Goal: Find specific page/section: Find specific page/section

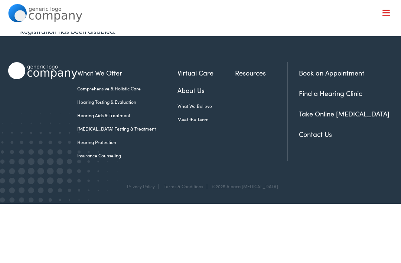
click at [178, 120] on link "Meet the Team" at bounding box center [207, 119] width 58 height 7
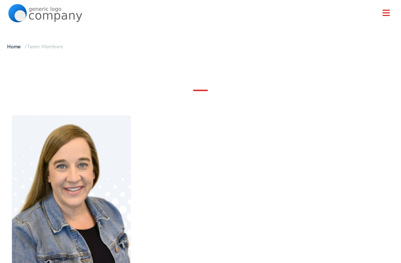
click at [384, 11] on div at bounding box center [386, 13] width 7 height 7
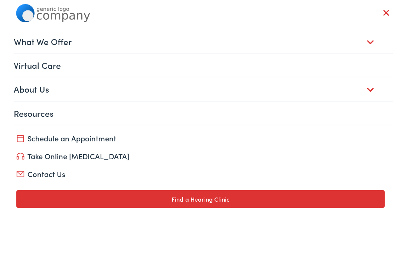
click at [23, 91] on link "About Us" at bounding box center [204, 88] width 380 height 23
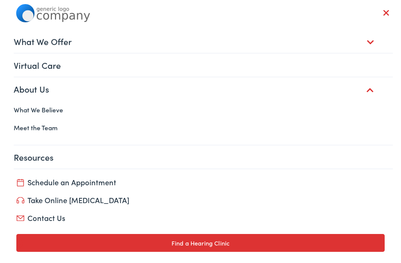
click at [25, 122] on link "Meet the Team" at bounding box center [200, 128] width 385 height 18
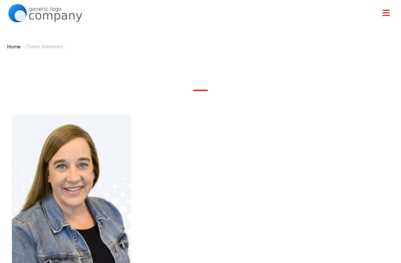
click at [388, 14] on div at bounding box center [386, 13] width 7 height 7
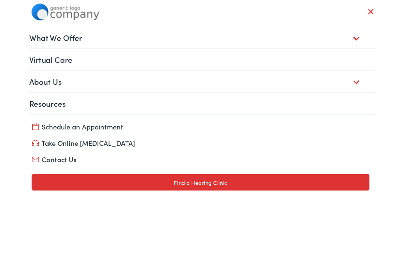
scroll to position [68, 0]
click at [32, 42] on link "What We Offer" at bounding box center [204, 41] width 380 height 23
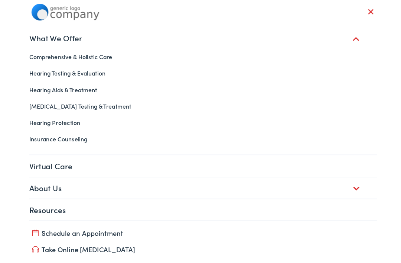
click at [36, 99] on link "Hearing Aids & Treatment" at bounding box center [200, 98] width 385 height 18
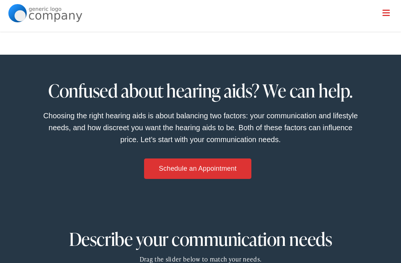
scroll to position [446, 0]
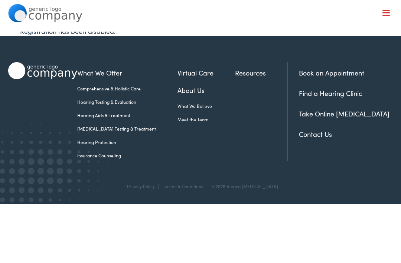
click at [309, 96] on link "Find a Hearing Clinic" at bounding box center [330, 92] width 63 height 9
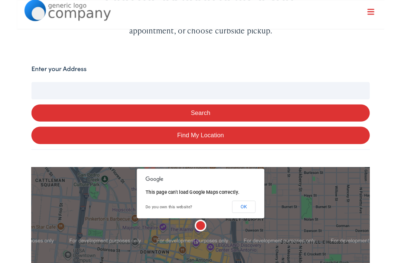
scroll to position [129, 0]
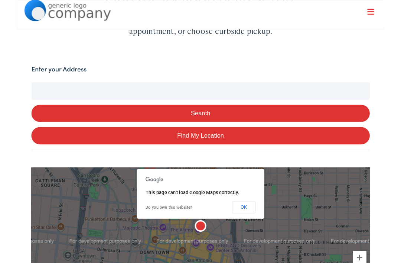
click at [29, 94] on input "Enter your Address" at bounding box center [200, 99] width 369 height 19
type input "A"
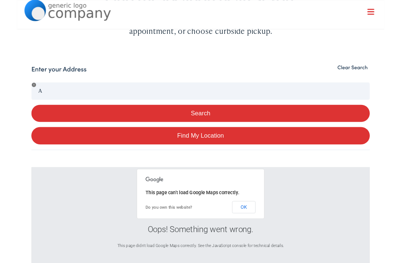
click at [19, 200] on div "Oops! Something went wrong. This page didn't load Google Maps correctly. See th…" at bounding box center [200, 247] width 369 height 130
click at [59, 124] on button "Search" at bounding box center [200, 123] width 369 height 19
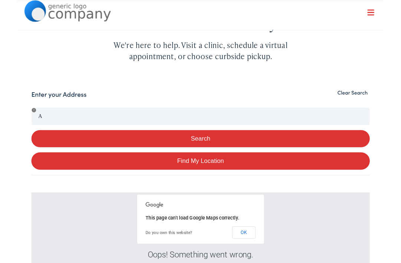
click at [361, 102] on button "Clear Search" at bounding box center [367, 100] width 38 height 7
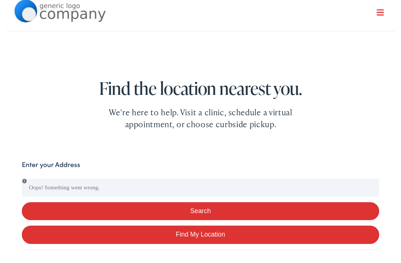
scroll to position [0, 0]
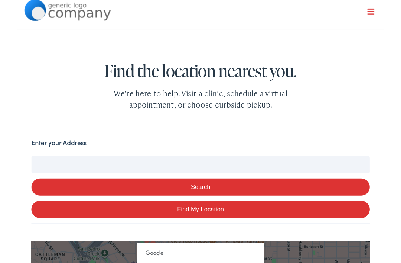
click at [40, 182] on input "Enter your Address" at bounding box center [200, 179] width 369 height 19
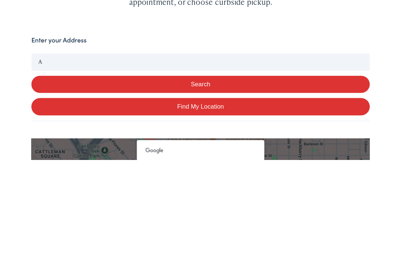
type input "A"
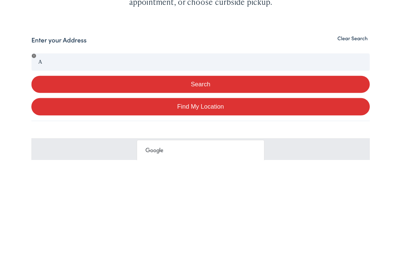
scroll to position [161, 0]
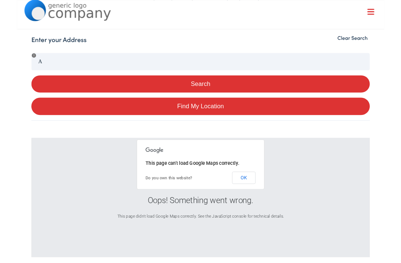
click at [28, 199] on div "Oops! Something went wrong. This page didn't load Google Maps correctly. See th…" at bounding box center [200, 215] width 369 height 130
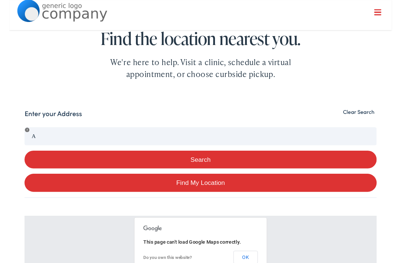
scroll to position [0, 0]
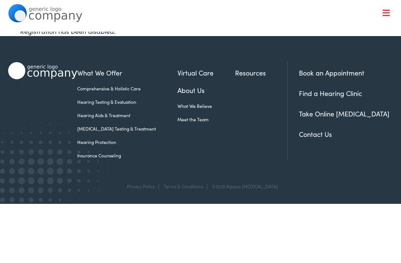
click at [307, 132] on link "Contact Us" at bounding box center [315, 133] width 33 height 9
